Goal: Task Accomplishment & Management: Manage account settings

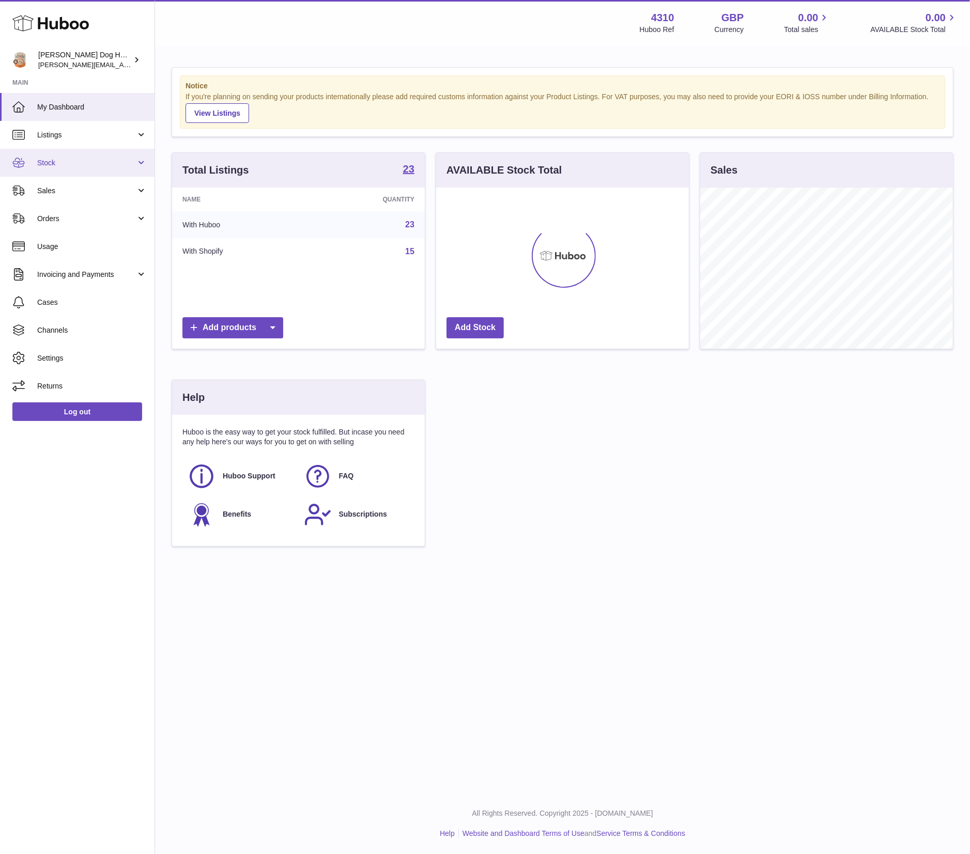
scroll to position [161, 253]
click at [51, 159] on span "Stock" at bounding box center [86, 163] width 99 height 10
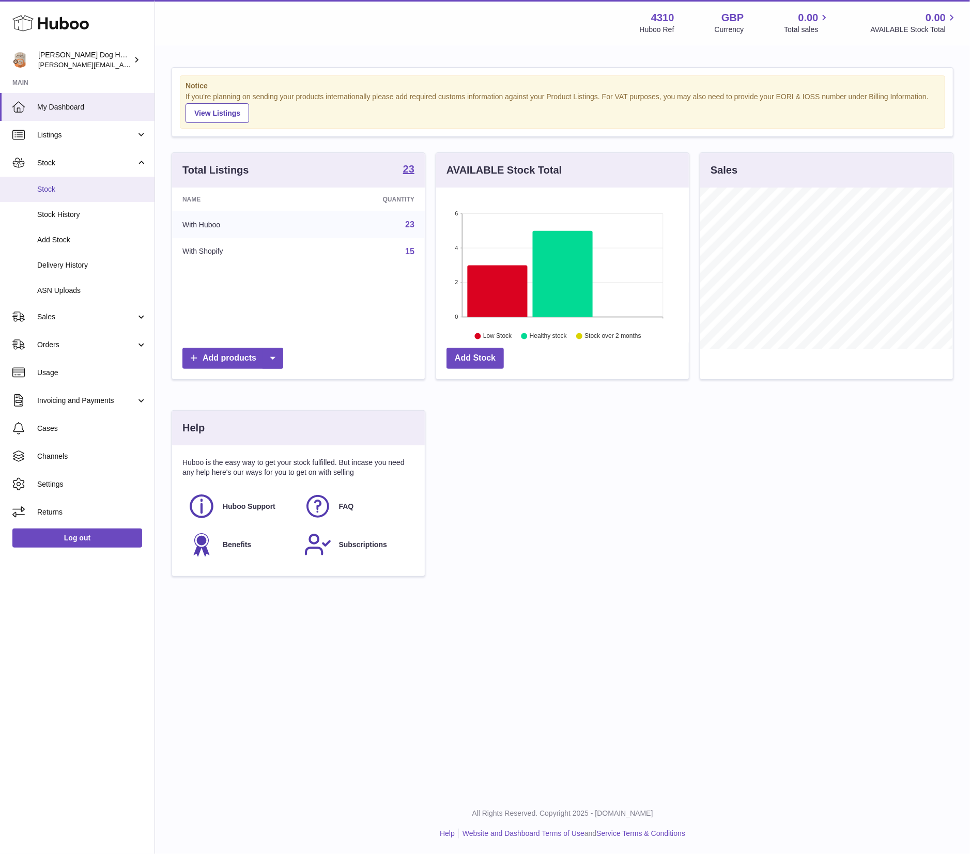
click at [63, 188] on span "Stock" at bounding box center [92, 189] width 110 height 10
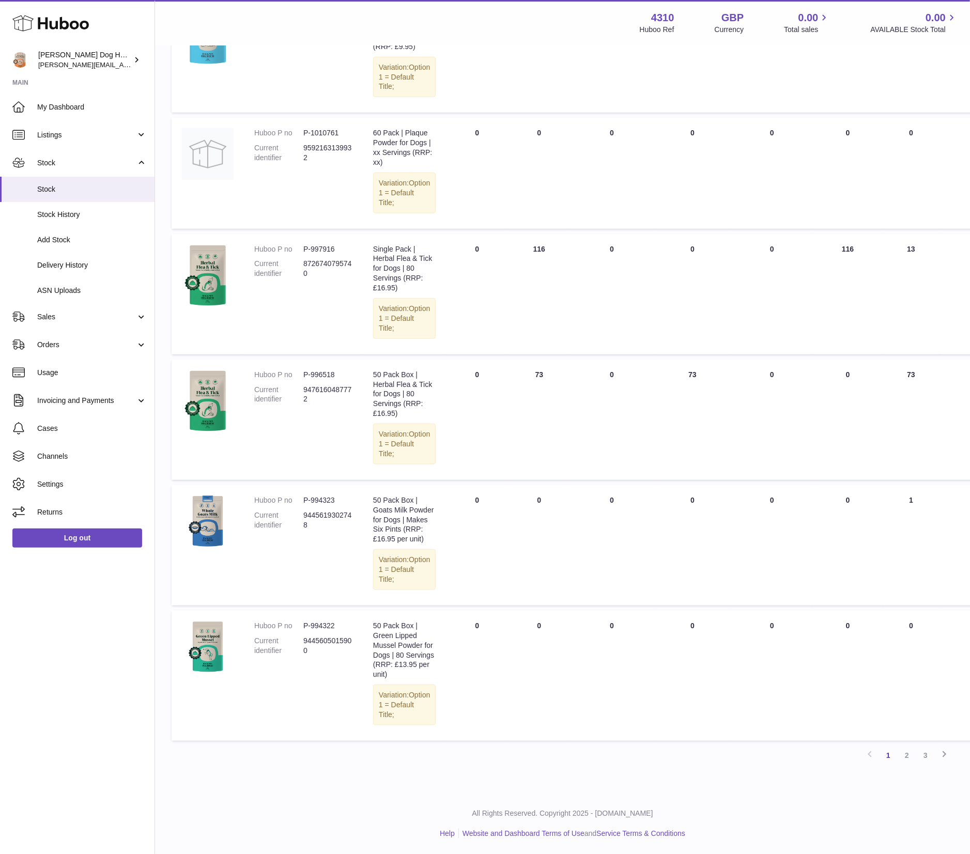
scroll to position [734, 0]
click at [907, 761] on link "2" at bounding box center [906, 755] width 19 height 19
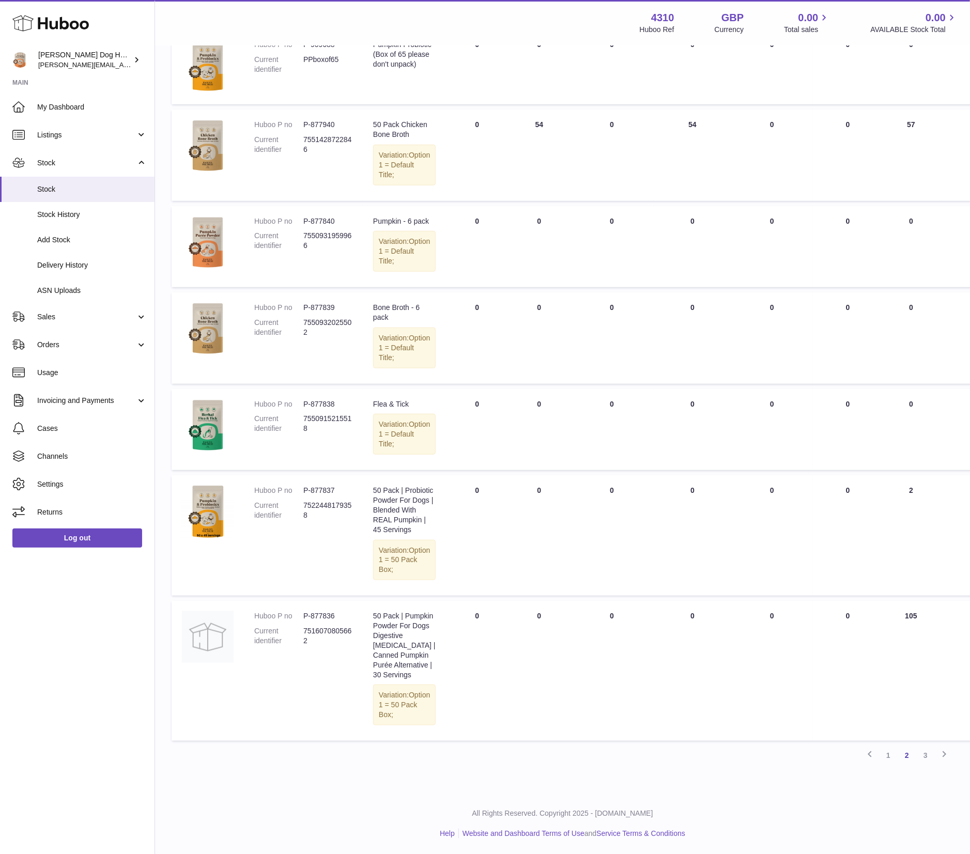
scroll to position [756, 0]
click at [923, 752] on link "3" at bounding box center [925, 755] width 19 height 19
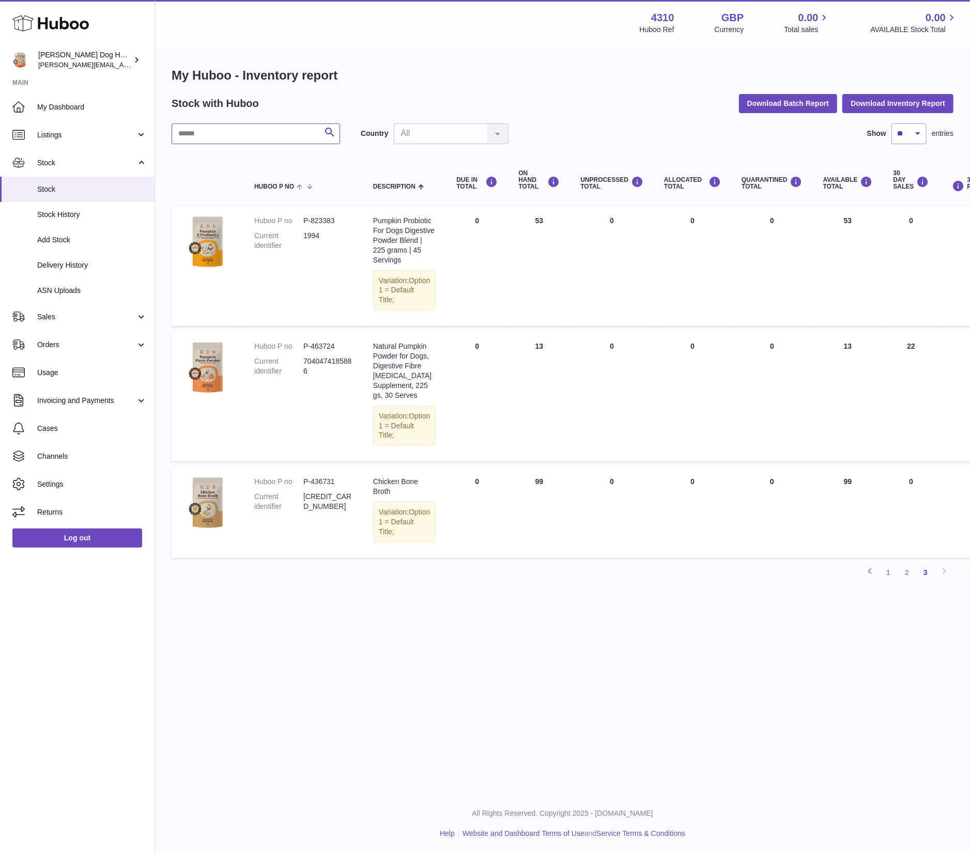
click at [210, 137] on input "text" at bounding box center [256, 133] width 168 height 21
type input "**********"
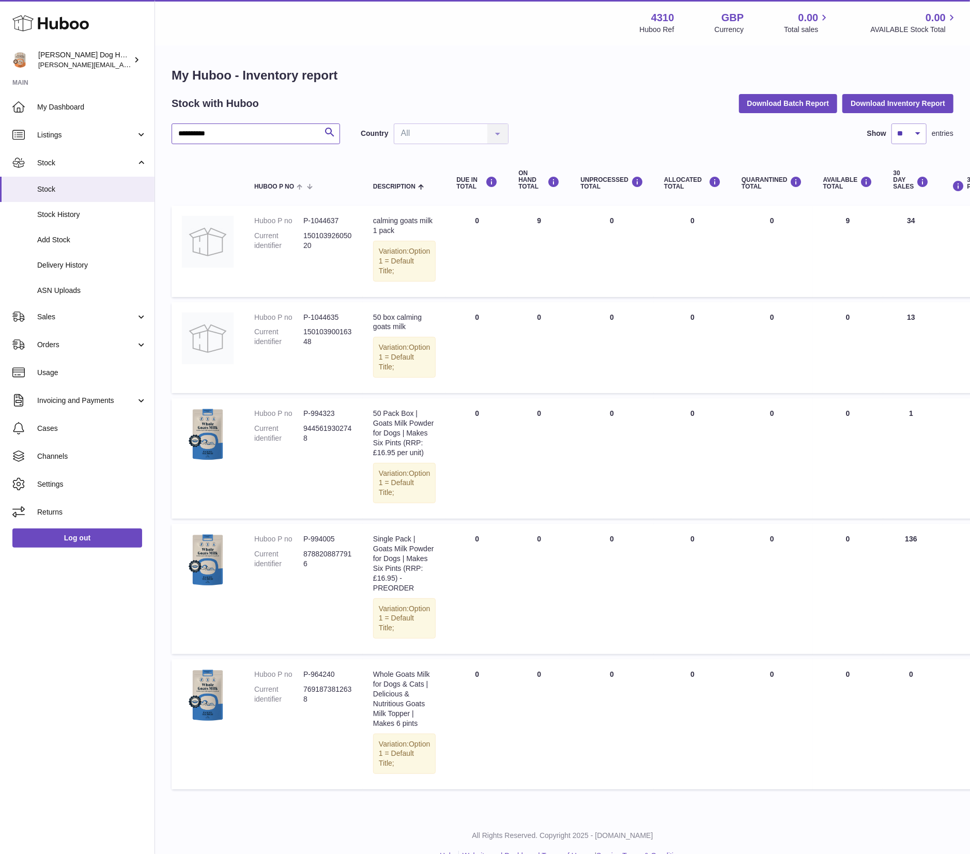
scroll to position [100, 0]
